Goal: Find specific page/section: Find specific page/section

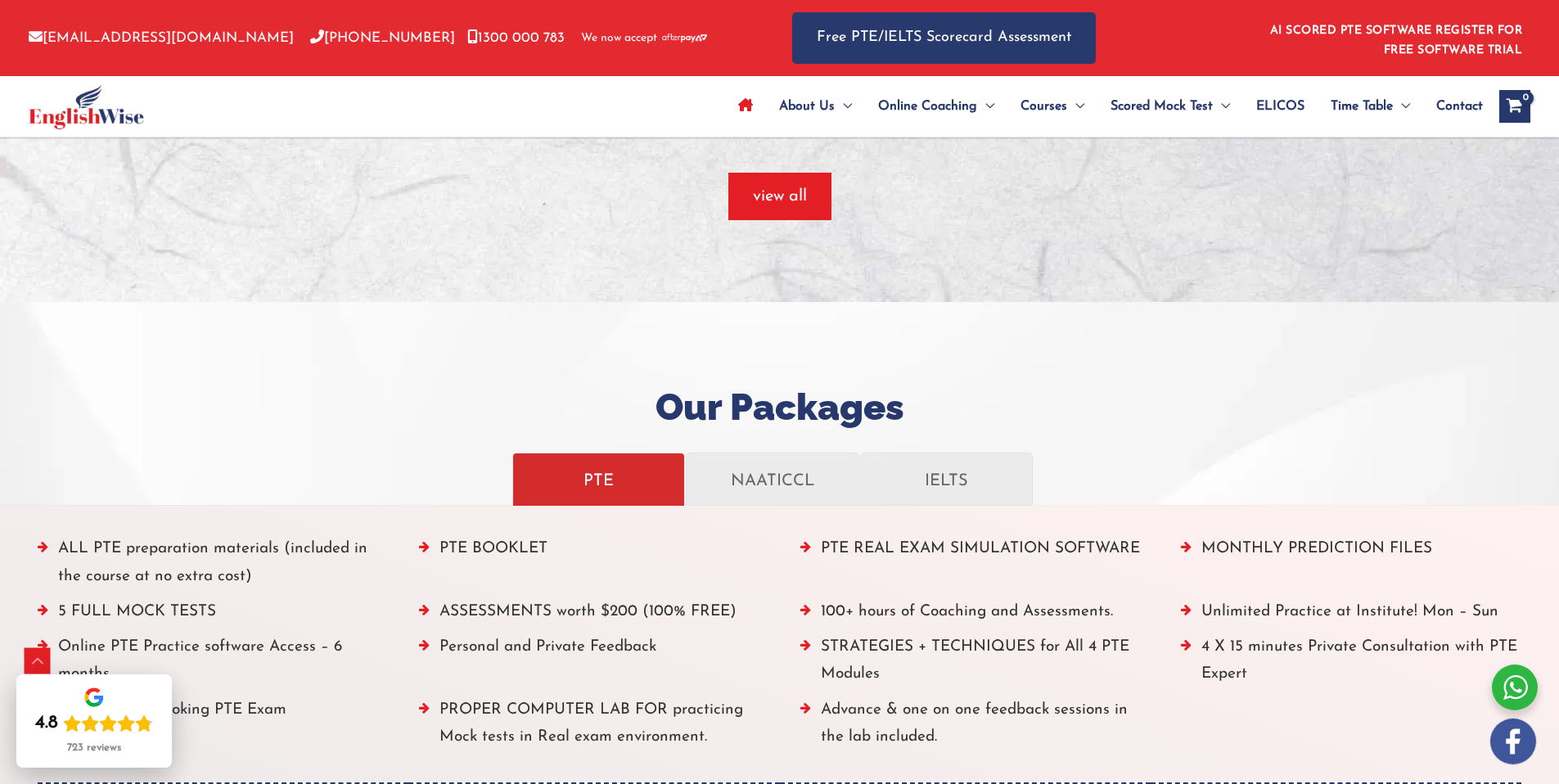
scroll to position [1833, 0]
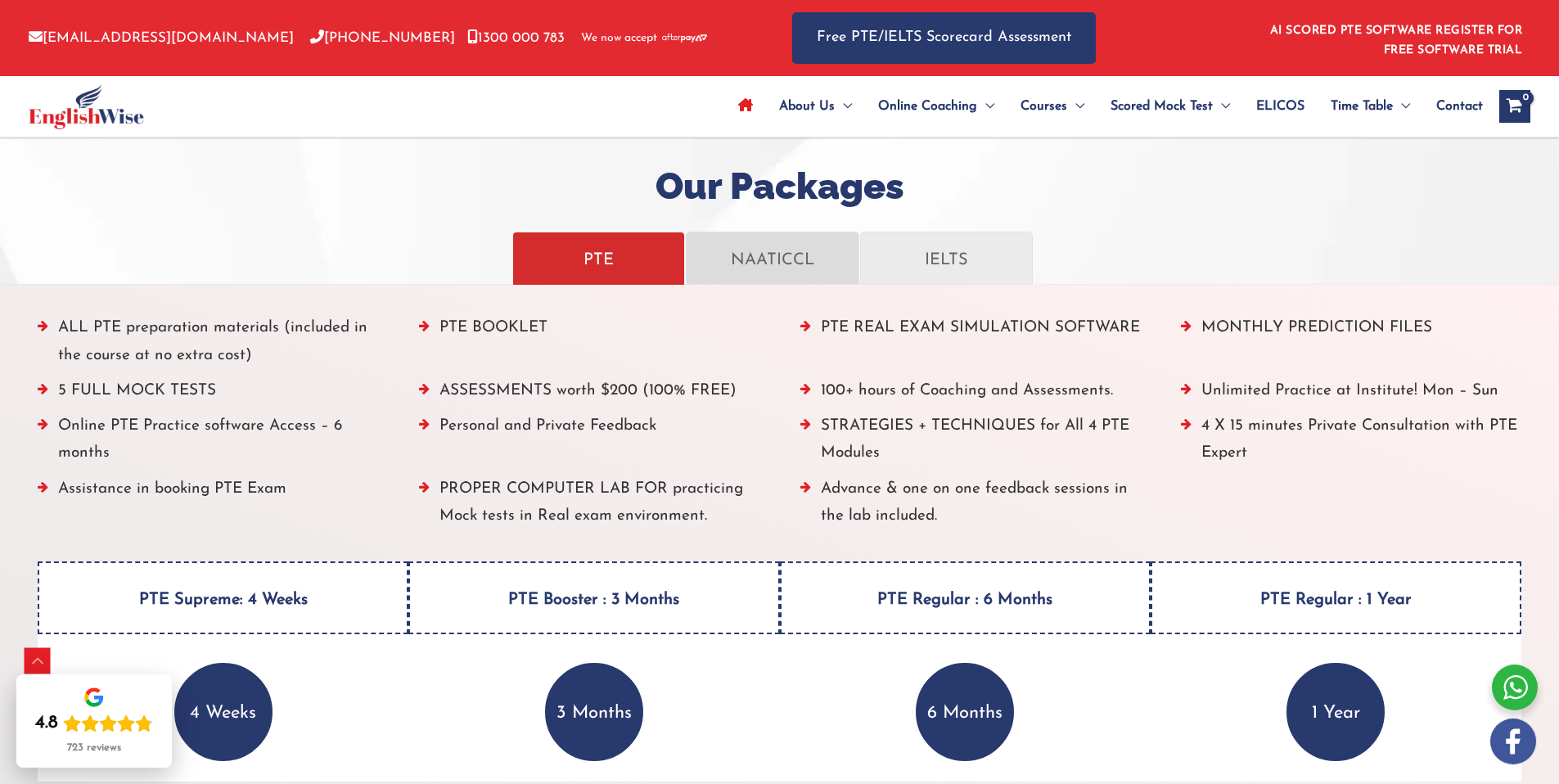
click at [735, 272] on p "NAATICCL" at bounding box center [772, 258] width 138 height 29
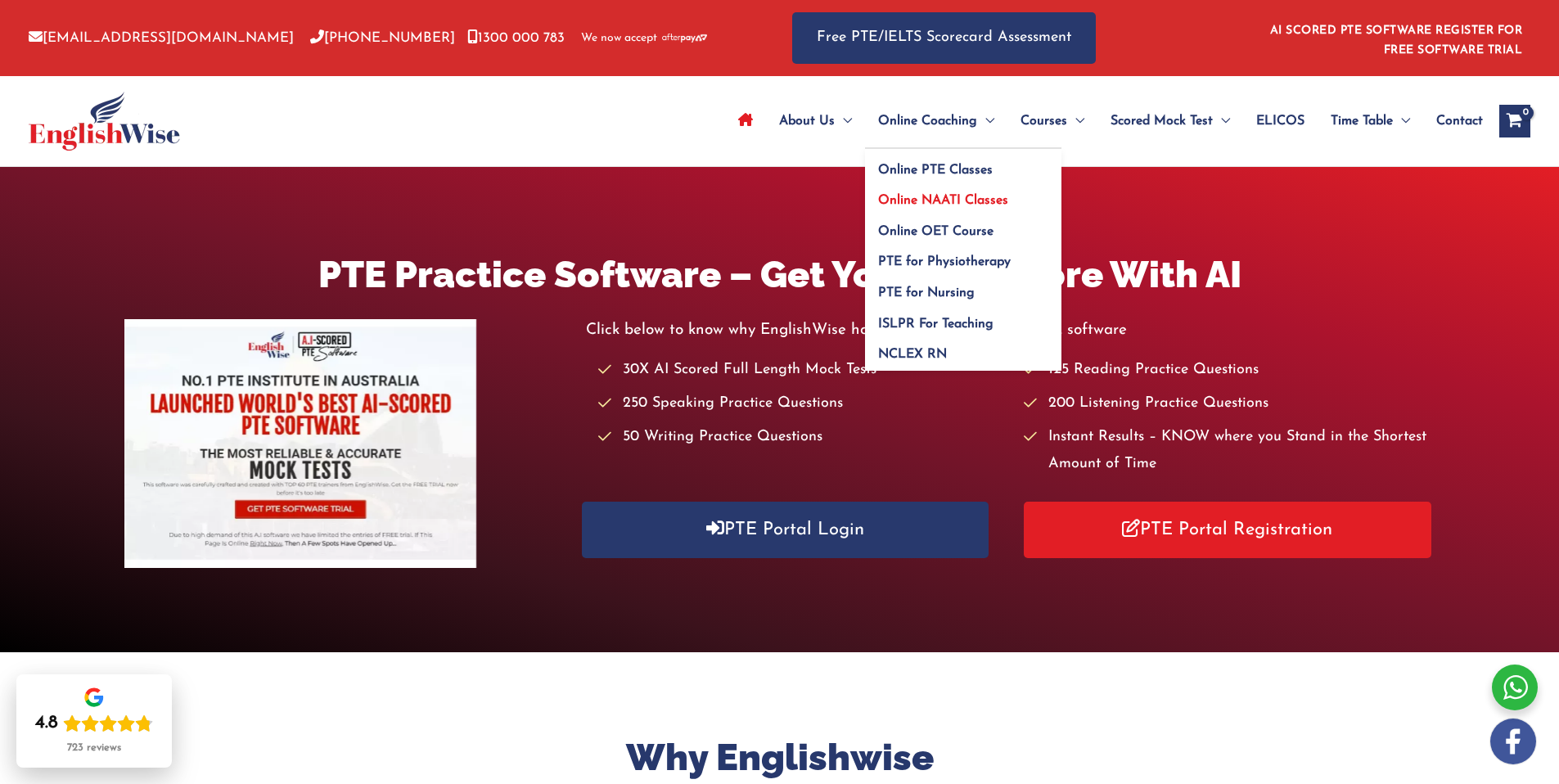
click at [936, 202] on span "Online NAATI Classes" at bounding box center [943, 201] width 130 height 13
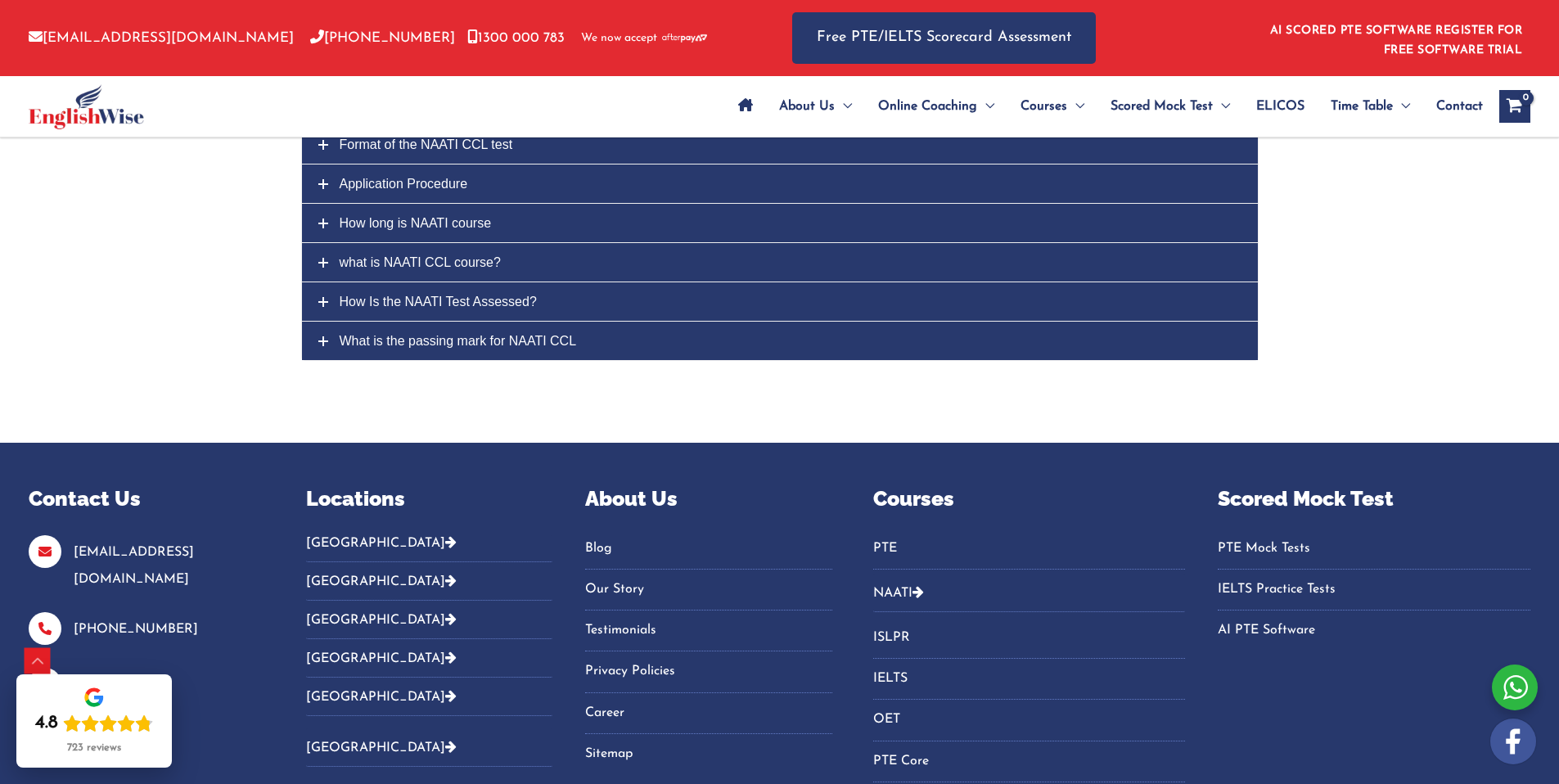
scroll to position [4744, 0]
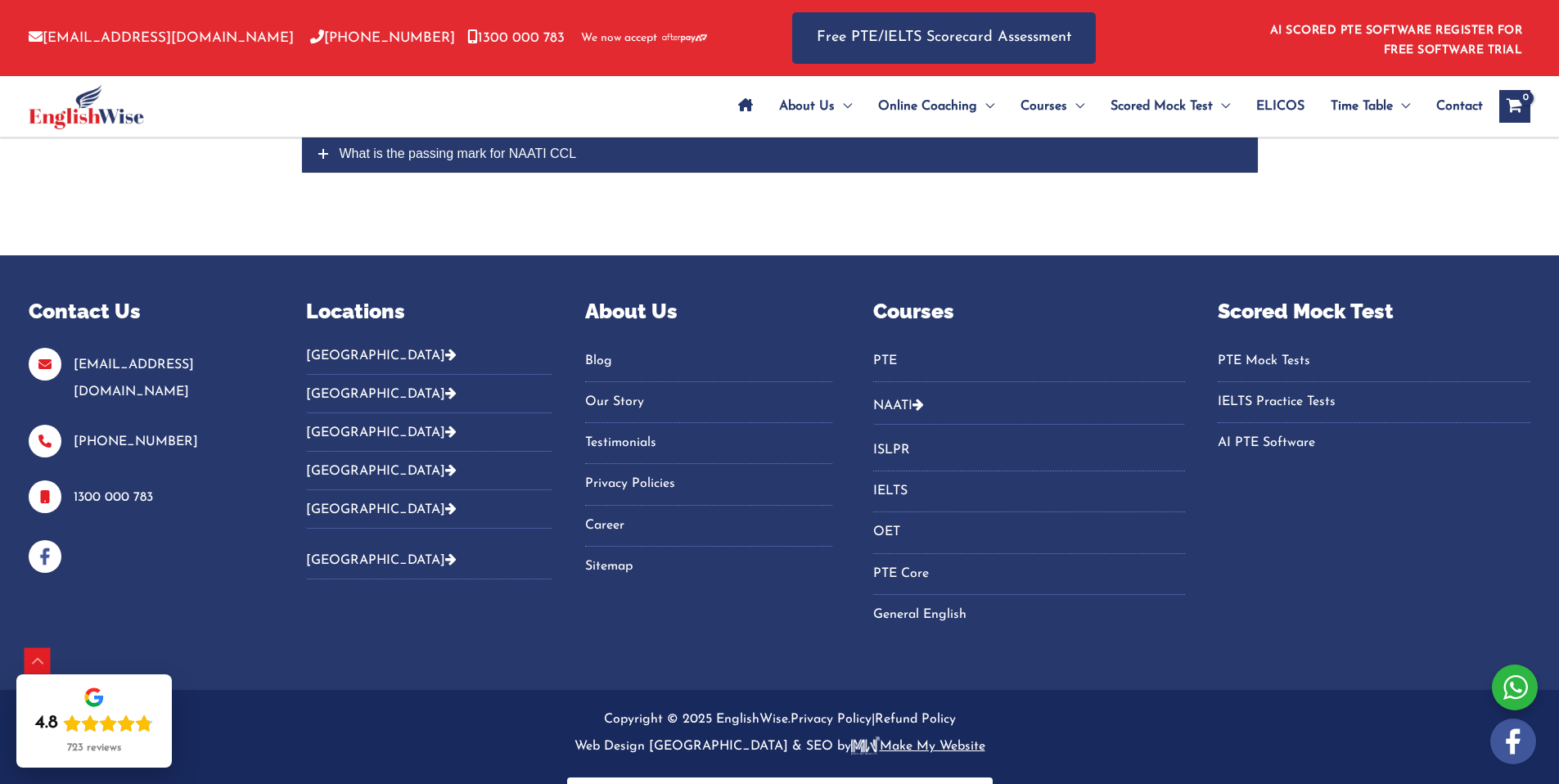
click at [356, 348] on button "[GEOGRAPHIC_DATA]" at bounding box center [429, 361] width 246 height 27
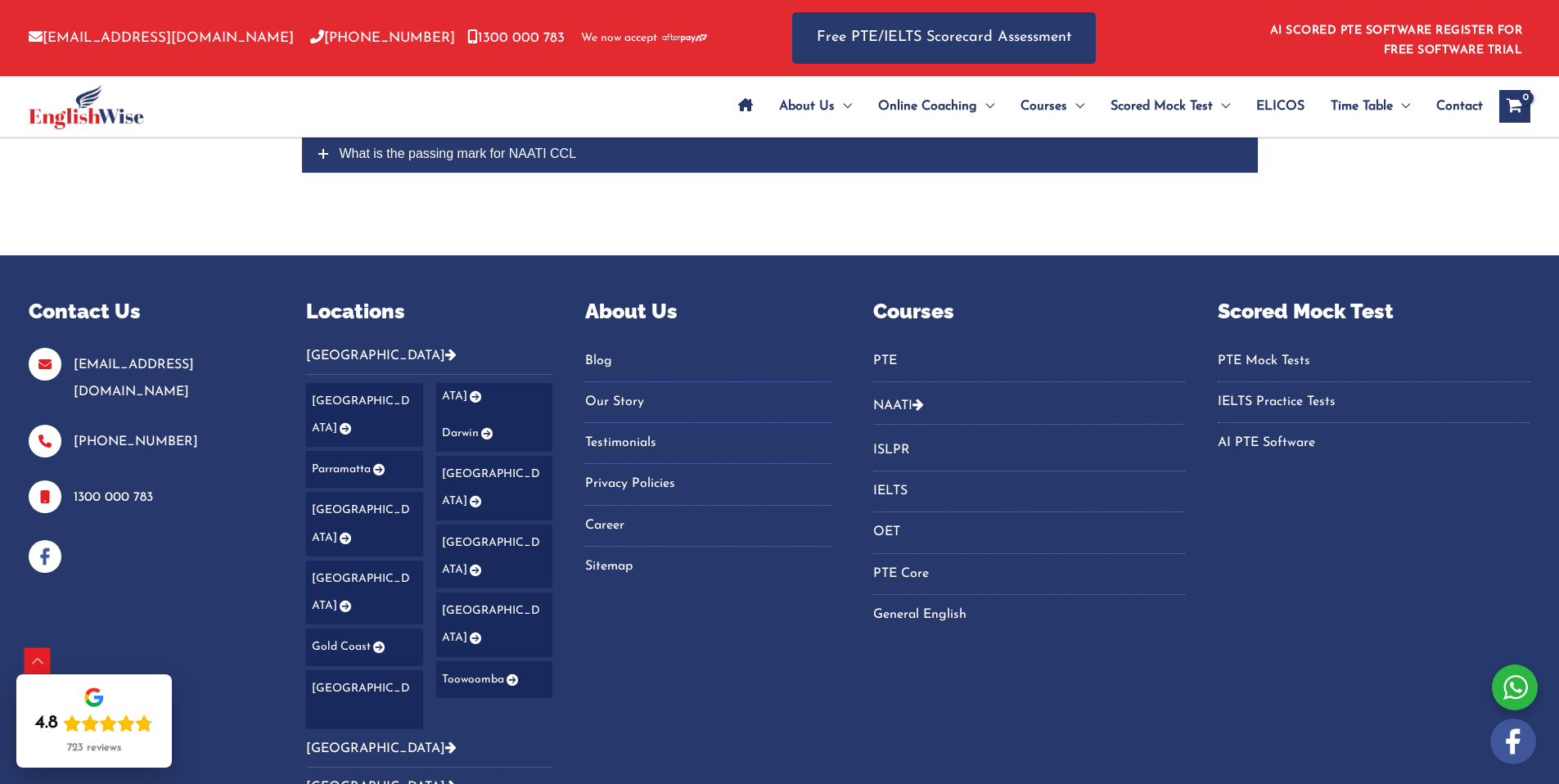
click at [470, 415] on link "Darwin" at bounding box center [495, 433] width 117 height 37
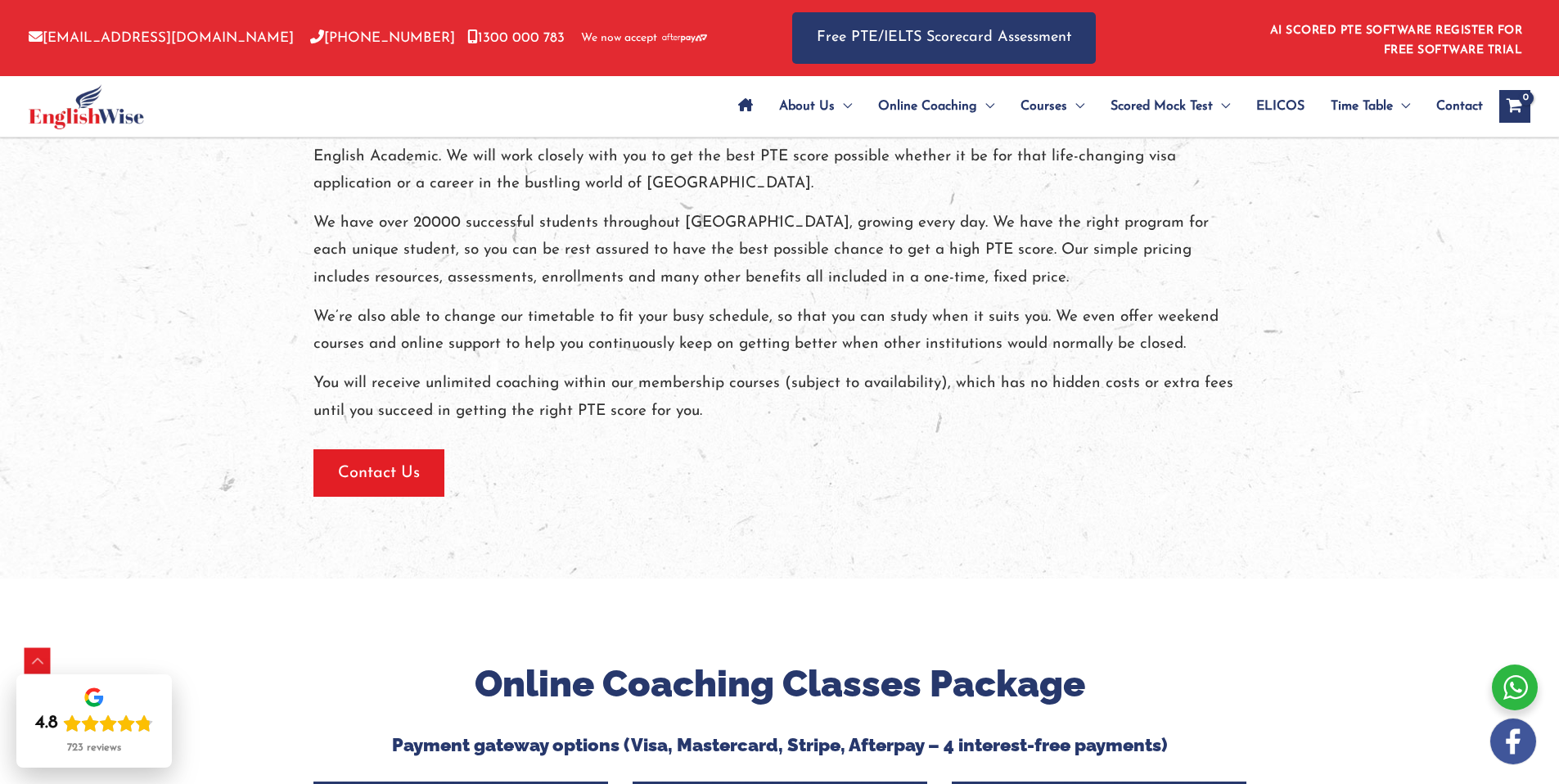
scroll to position [635, 0]
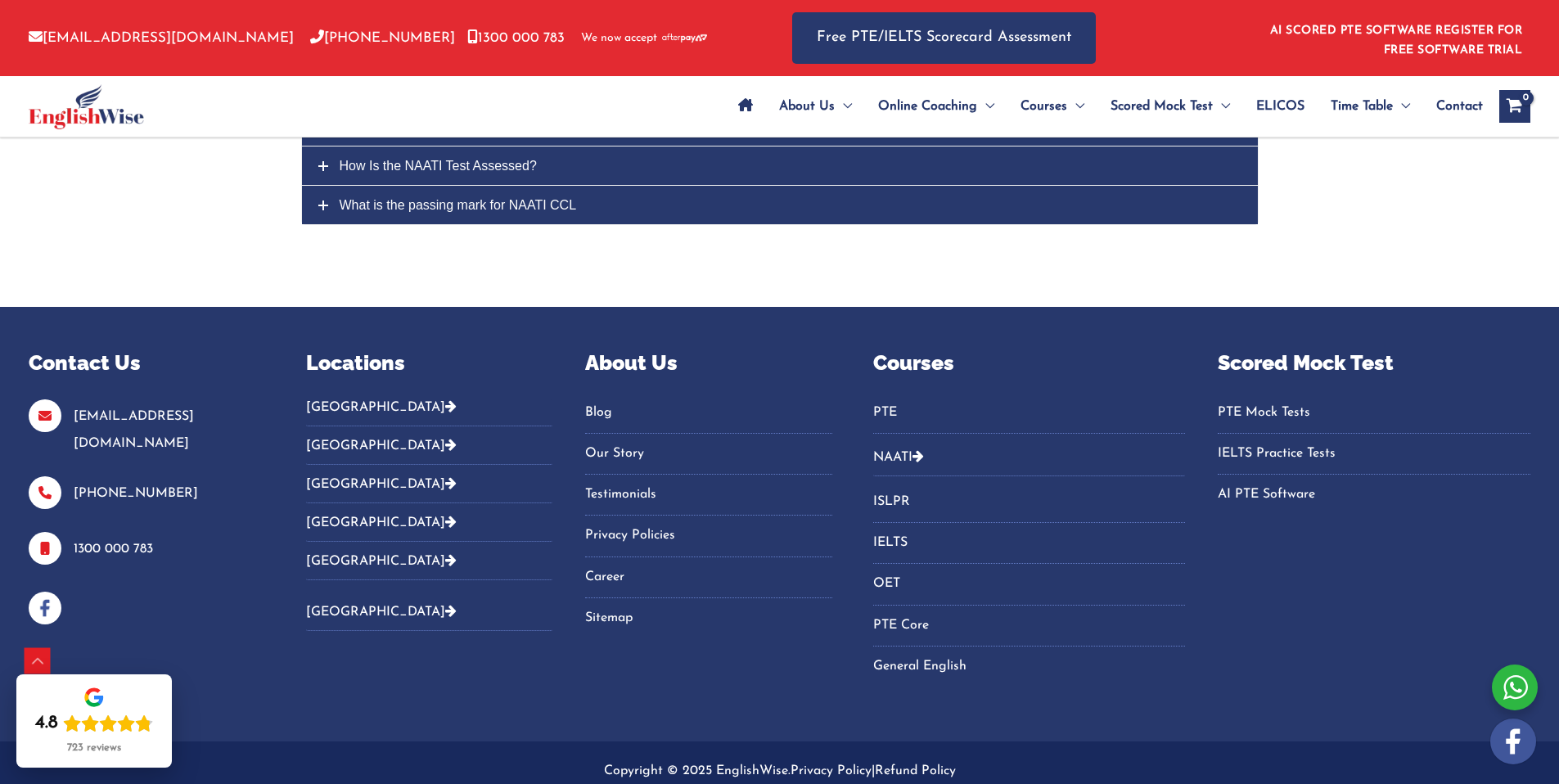
scroll to position [4744, 0]
